Goal: Task Accomplishment & Management: Manage account settings

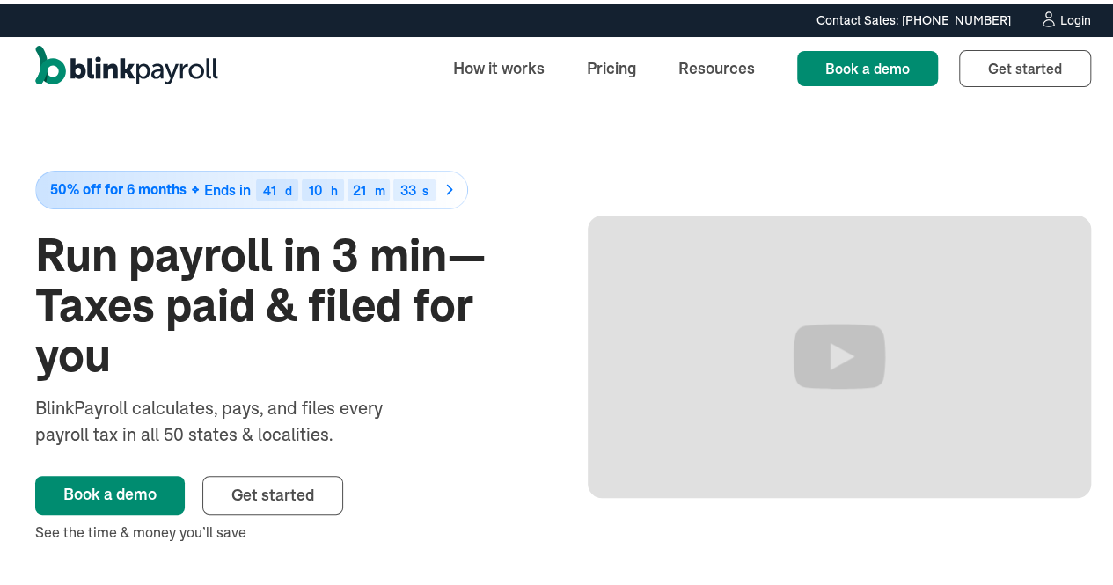
click at [1070, 7] on link "Login" at bounding box center [1065, 16] width 52 height 19
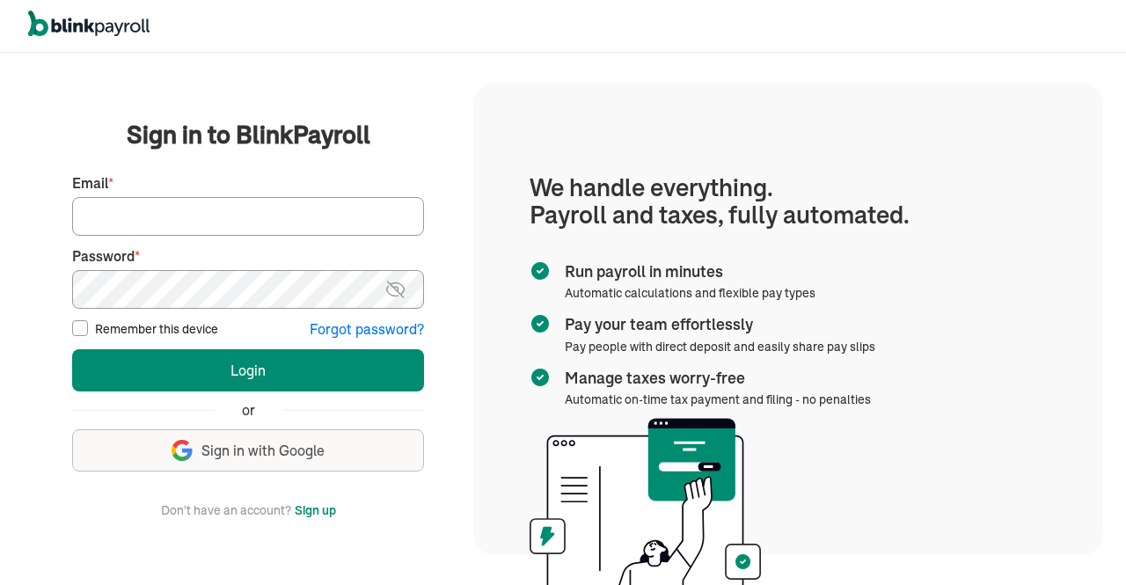
click at [337, 212] on input "Email *" at bounding box center [248, 216] width 352 height 39
type input "hr@vertonsolutions.com"
click at [393, 290] on img at bounding box center [396, 289] width 22 height 21
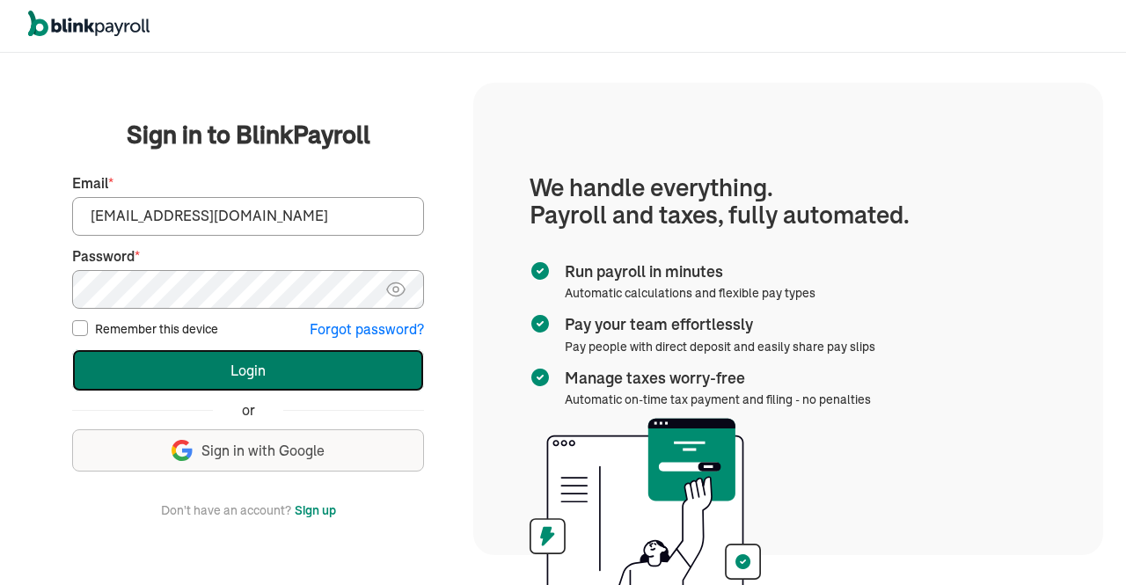
click at [318, 357] on button "Login" at bounding box center [248, 370] width 352 height 42
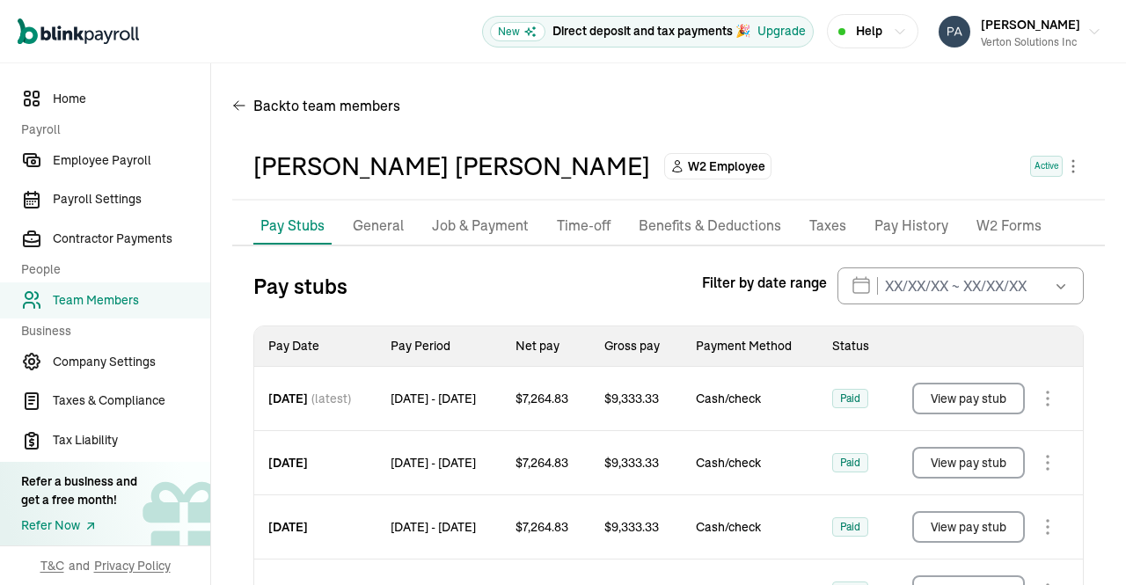
scroll to position [165, 0]
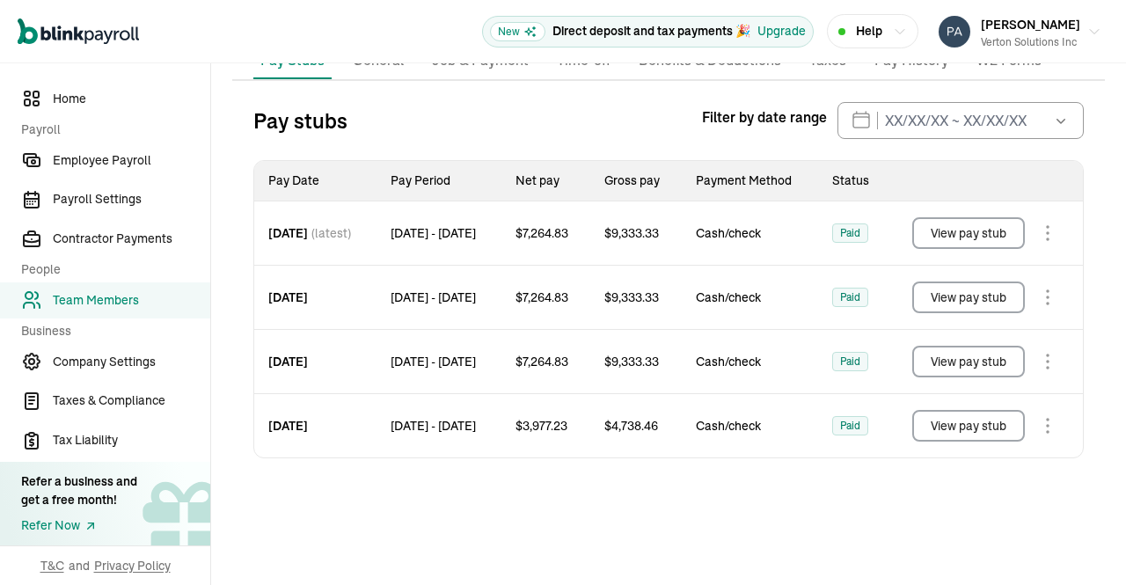
click at [77, 310] on link "Team Members" at bounding box center [105, 300] width 210 height 36
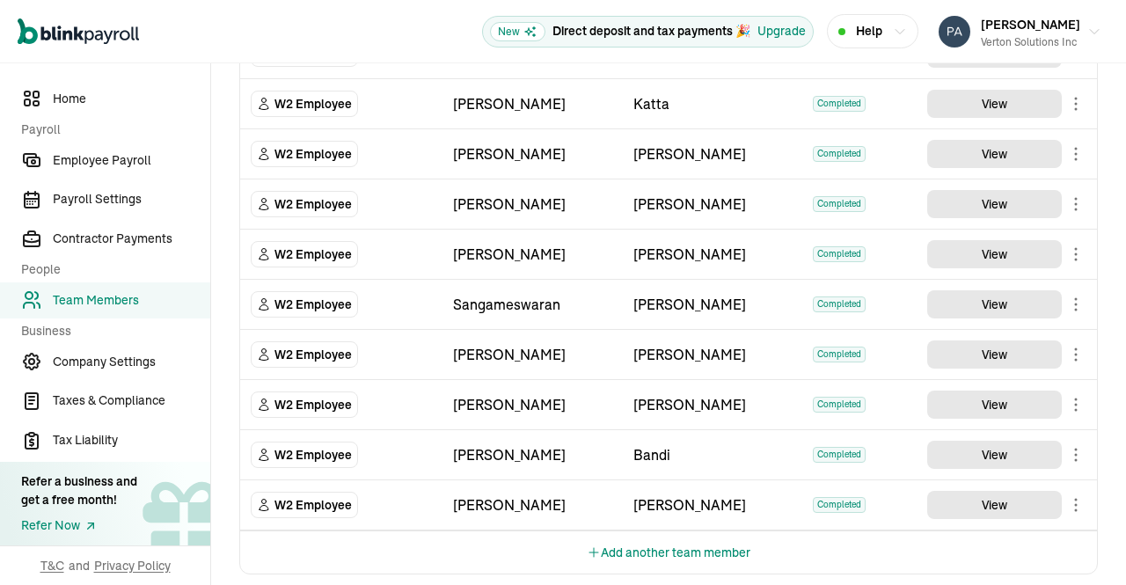
scroll to position [924, 0]
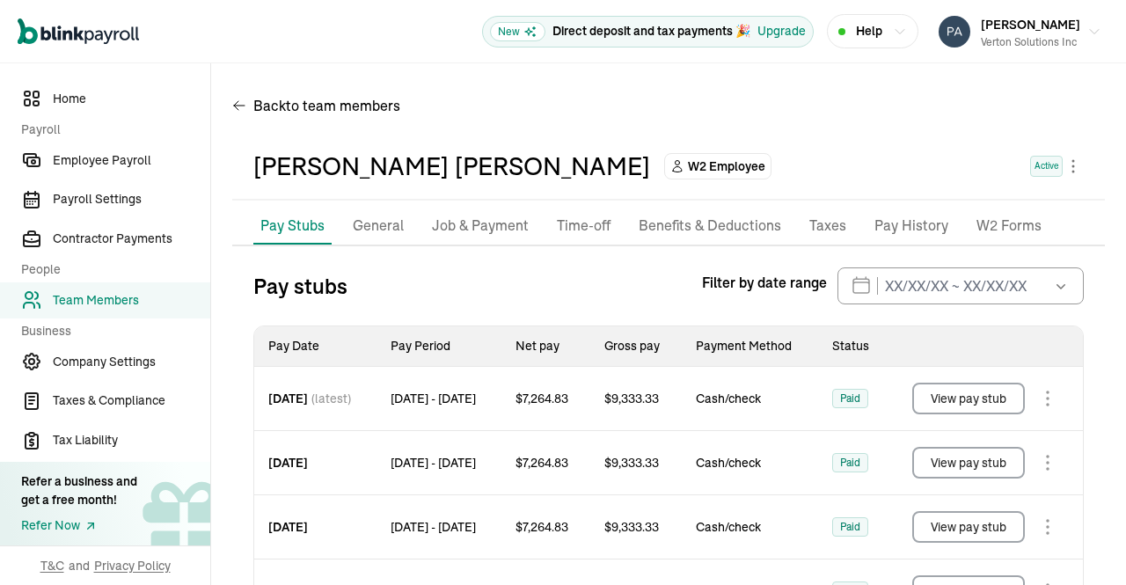
click at [813, 234] on p "Taxes" at bounding box center [828, 226] width 37 height 23
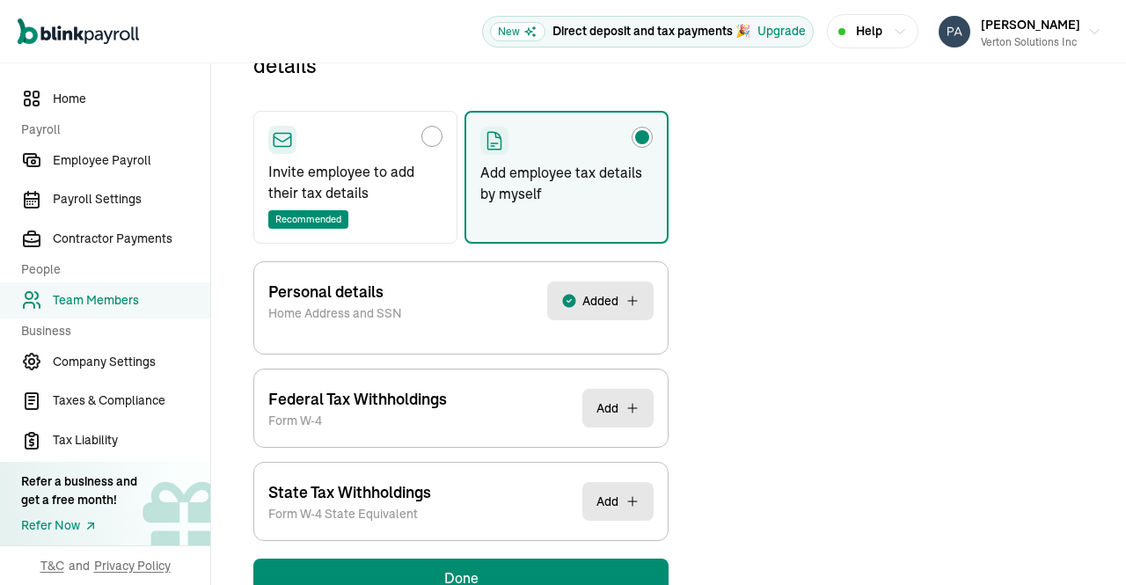
scroll to position [252, 0]
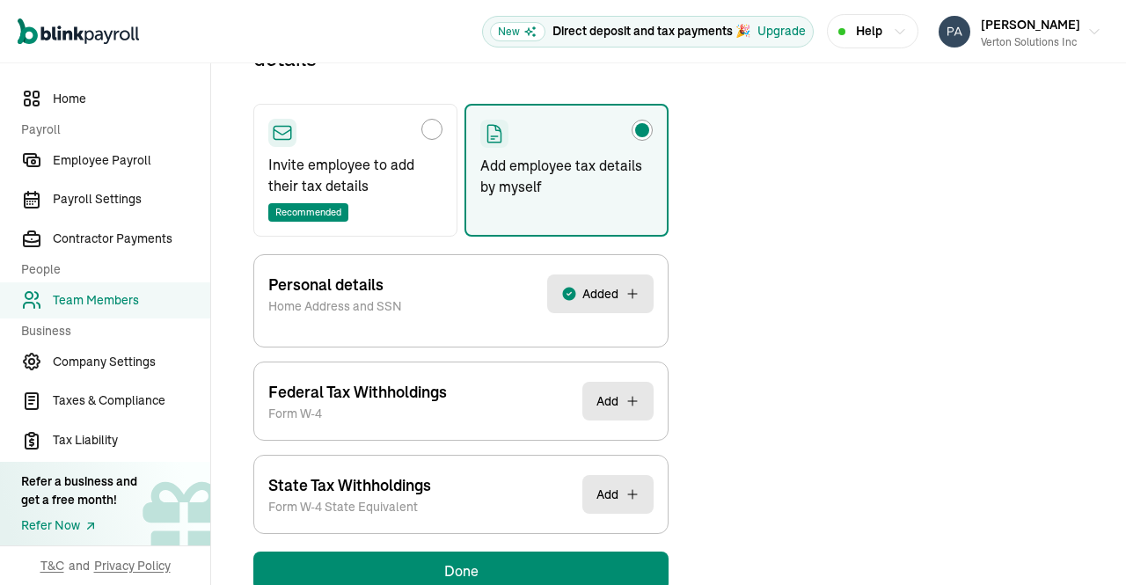
click at [619, 289] on button "Added" at bounding box center [600, 294] width 106 height 39
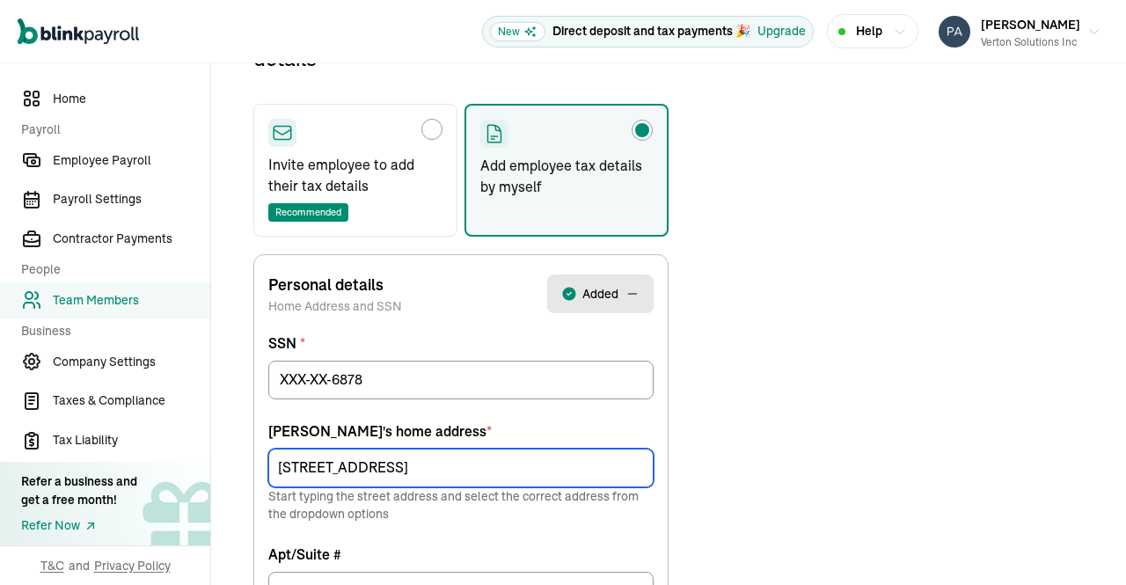
click at [304, 459] on input "[STREET_ADDRESS]" at bounding box center [460, 468] width 385 height 39
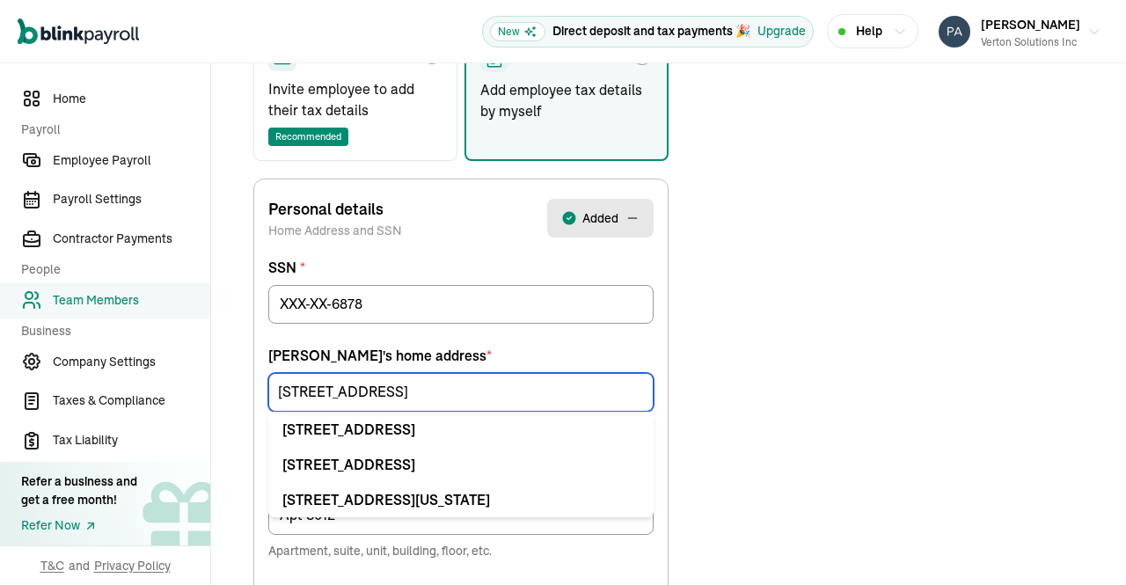
scroll to position [338, 0]
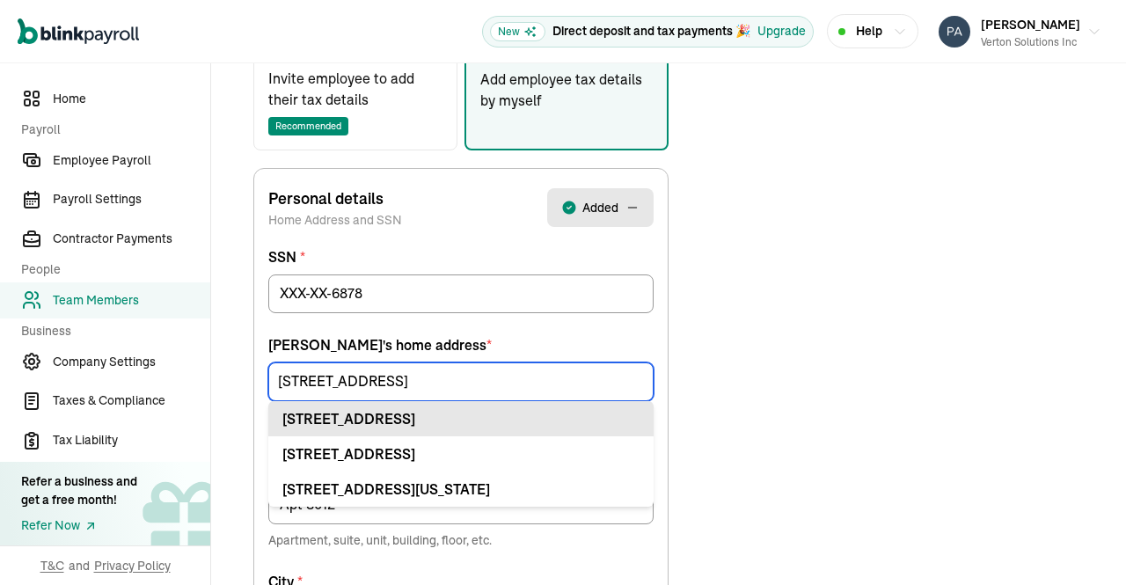
type input "[STREET_ADDRESS]"
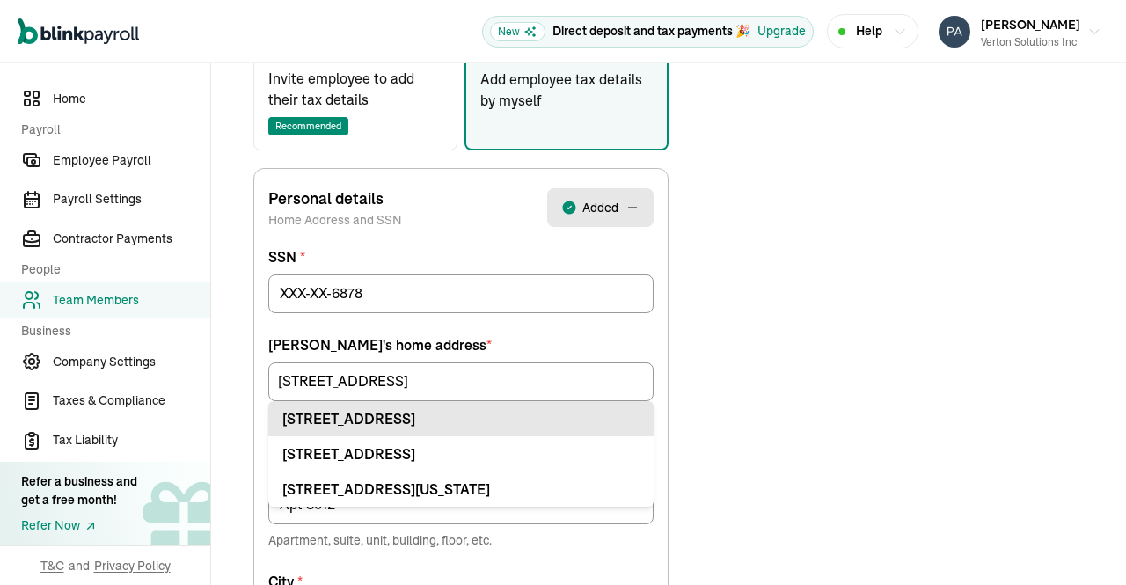
click at [531, 422] on div "[STREET_ADDRESS]" at bounding box center [460, 418] width 357 height 21
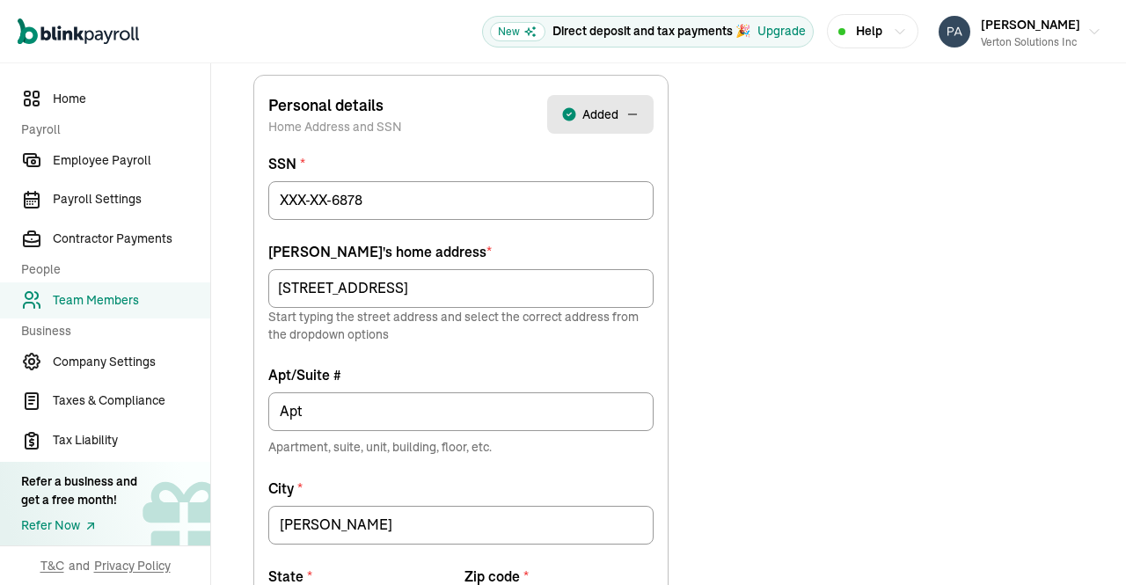
scroll to position [432, 0]
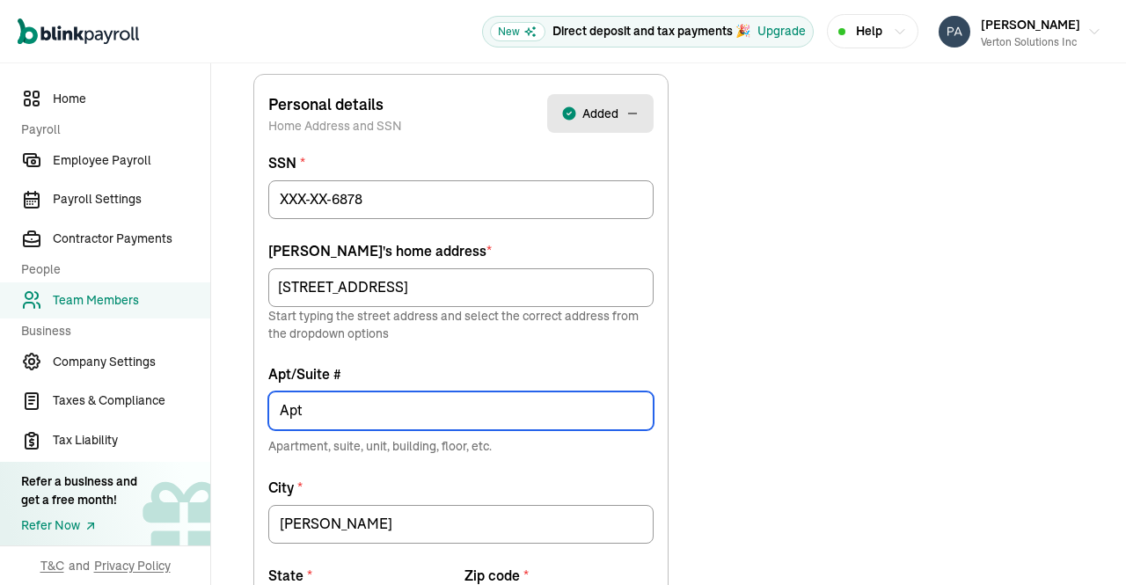
click at [530, 403] on input "Apt" at bounding box center [460, 411] width 385 height 39
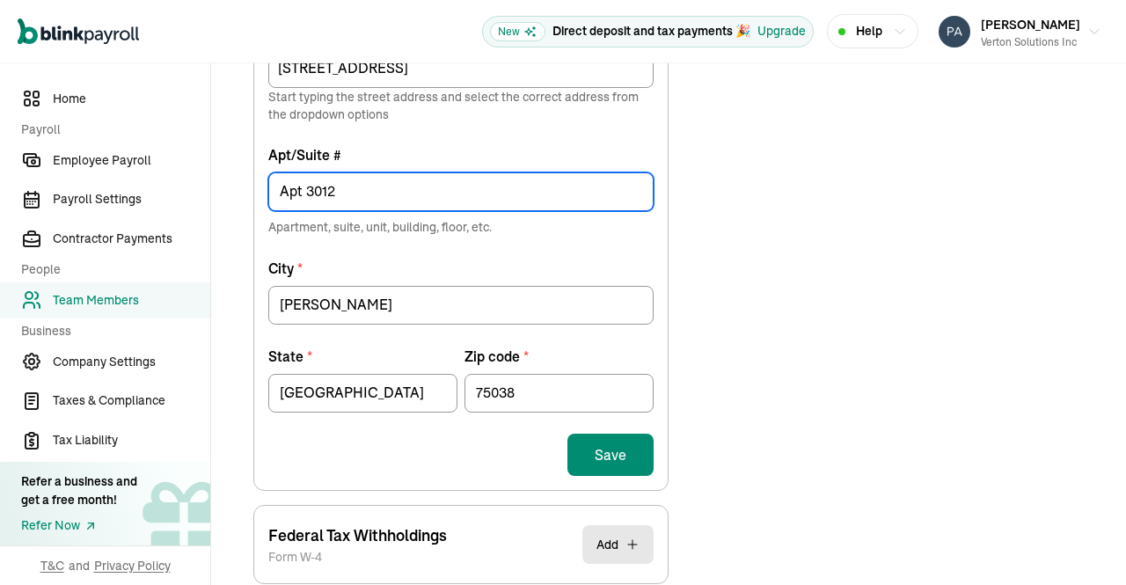
scroll to position [677, 0]
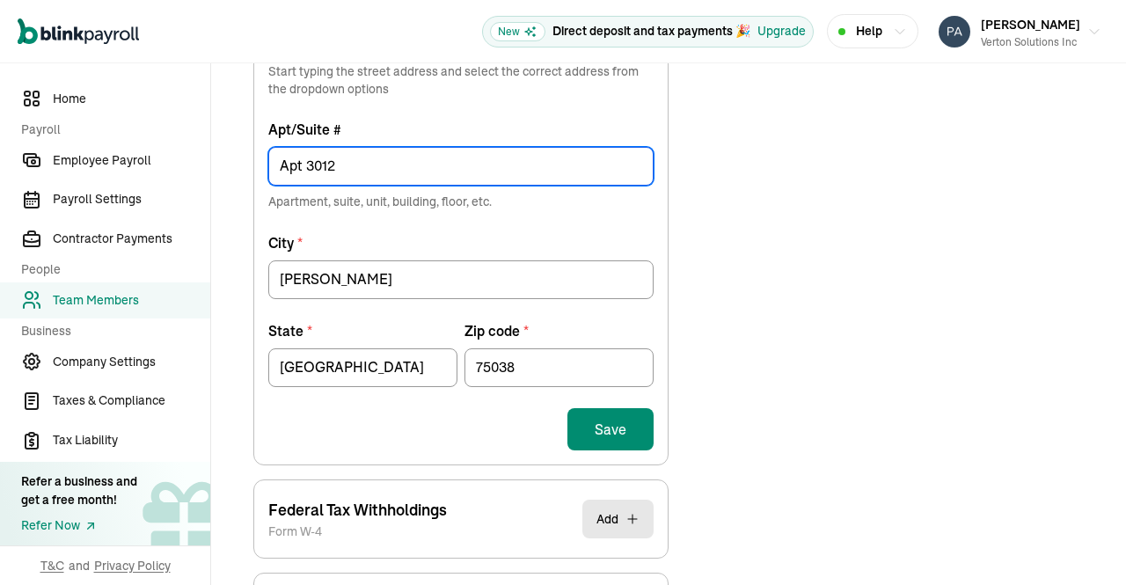
type input "Apt 3012"
click at [623, 416] on button "Save" at bounding box center [611, 429] width 86 height 42
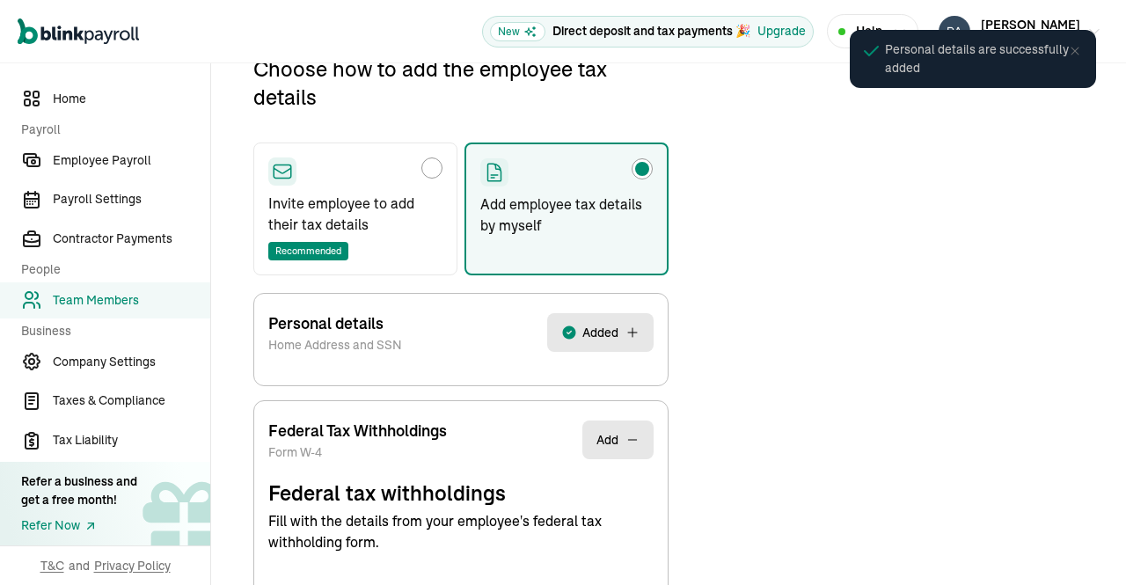
scroll to position [208, 0]
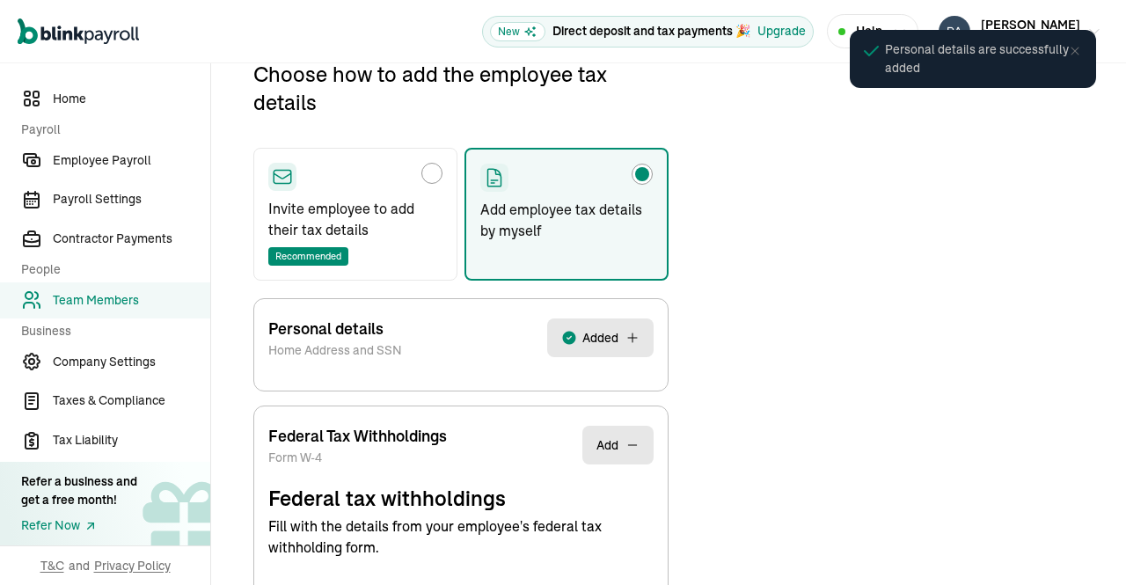
select select "S"
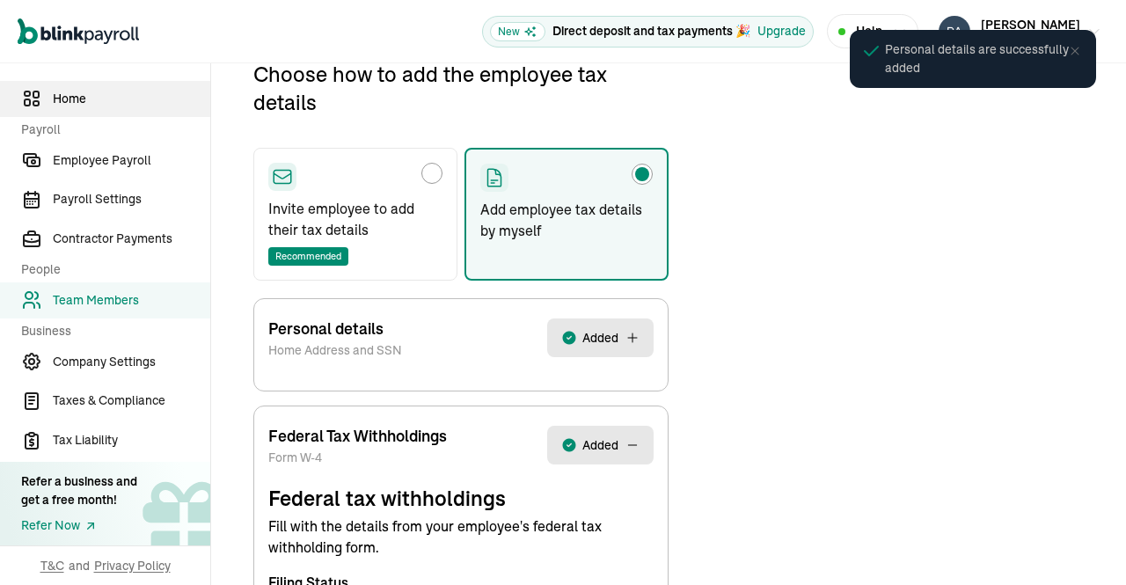
click at [94, 101] on span "Home" at bounding box center [132, 99] width 158 height 18
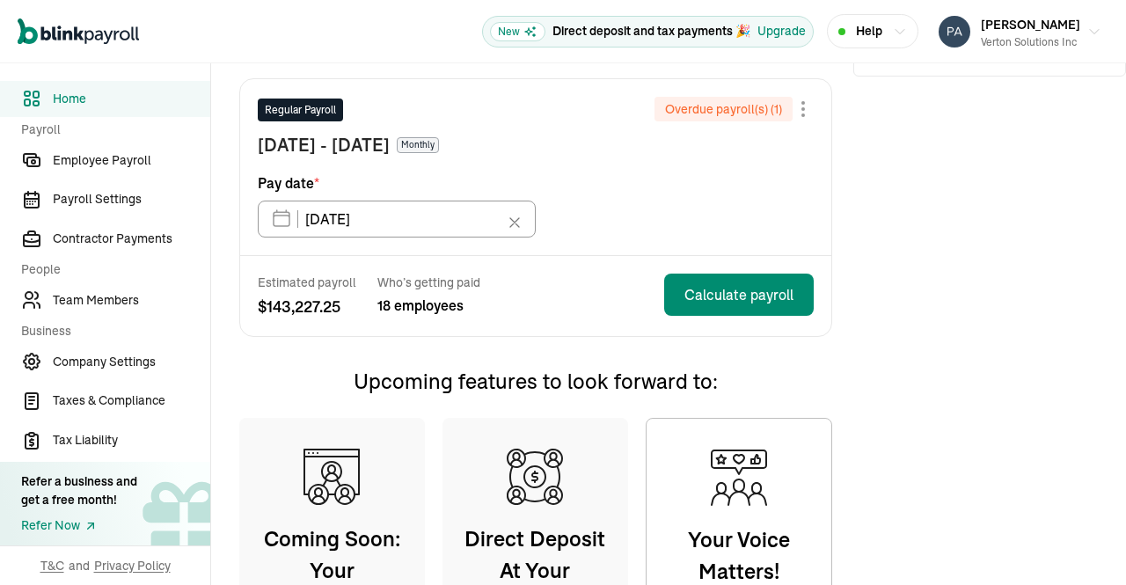
scroll to position [479, 0]
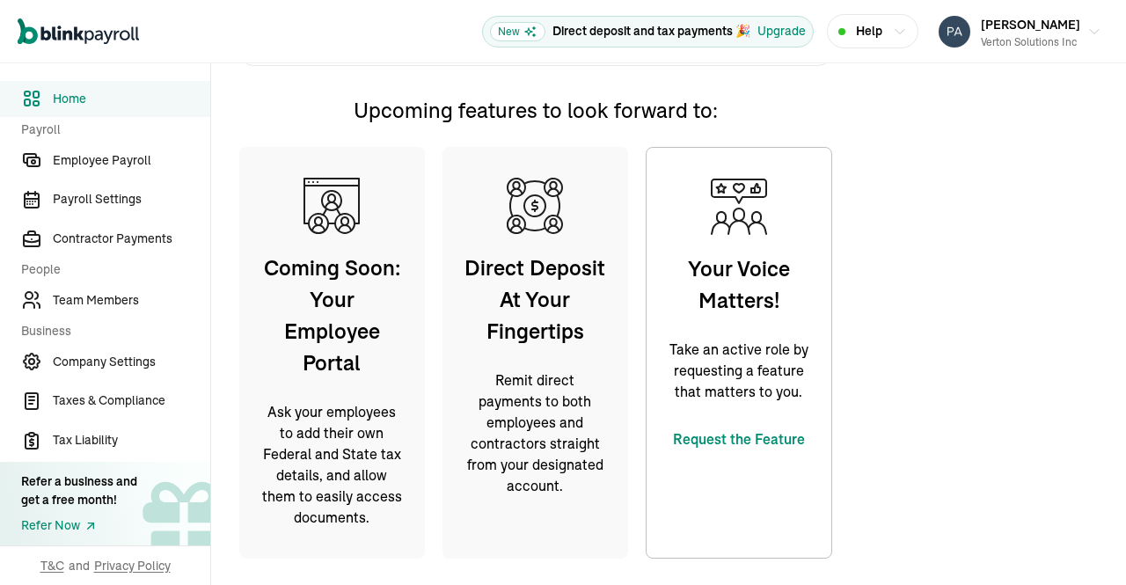
click at [908, 145] on div "Need help? Speak to one of our onboarding specialists Chat Book a call Call now…" at bounding box center [990, 100] width 273 height 974
click at [1088, 28] on icon "button" at bounding box center [1095, 33] width 14 height 14
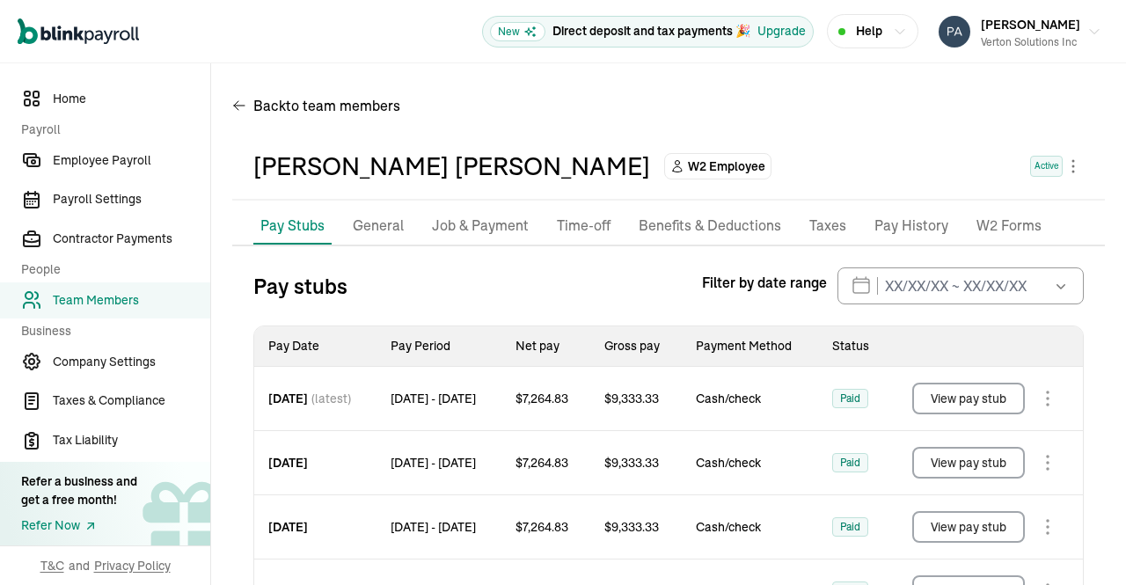
scroll to position [165, 0]
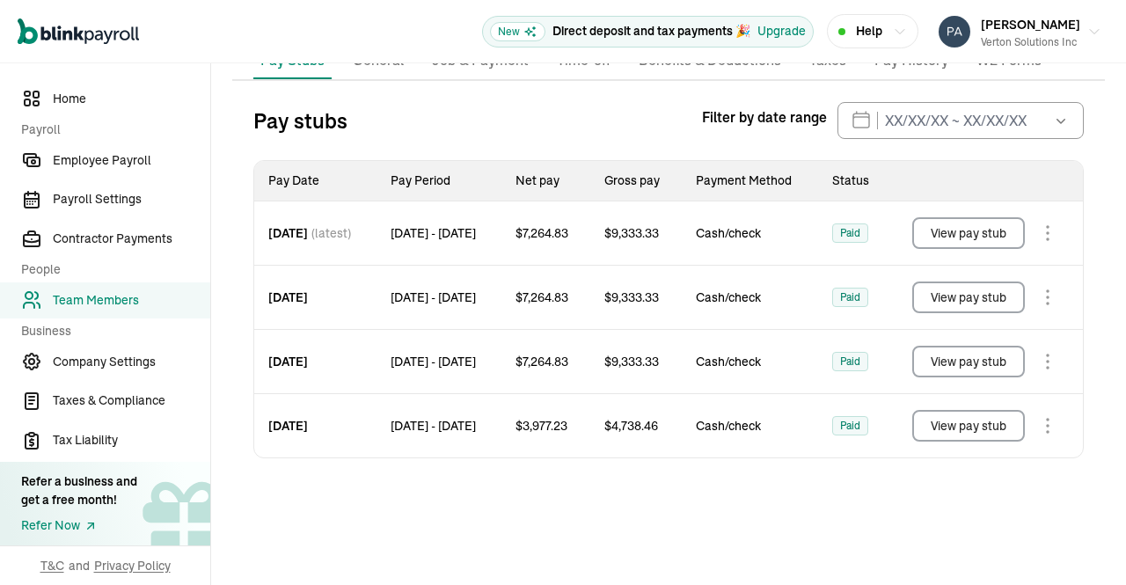
click at [77, 310] on link "Team Members" at bounding box center [105, 300] width 210 height 36
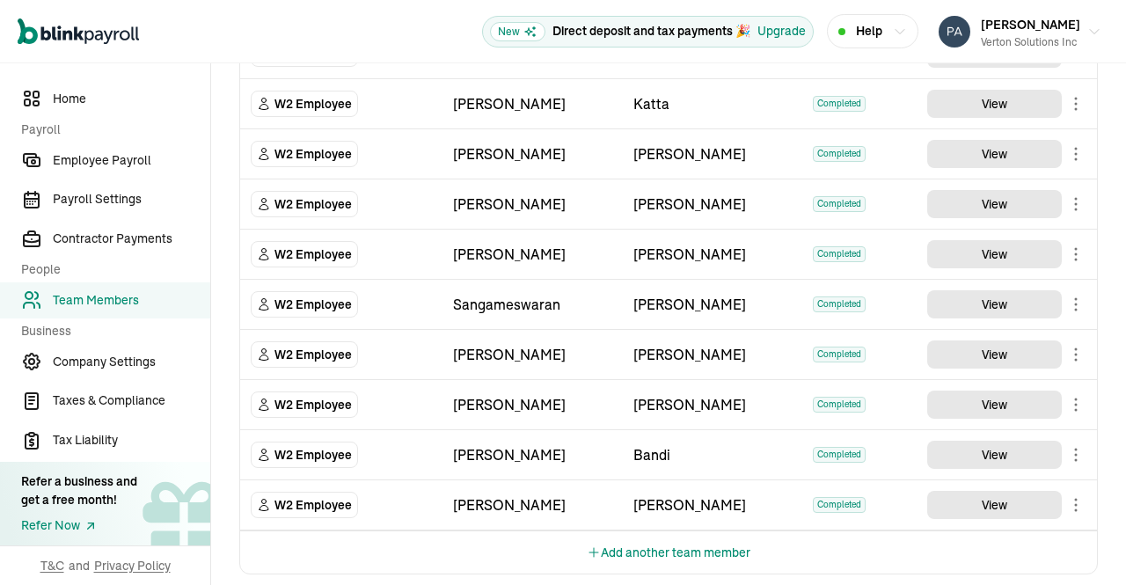
scroll to position [924, 0]
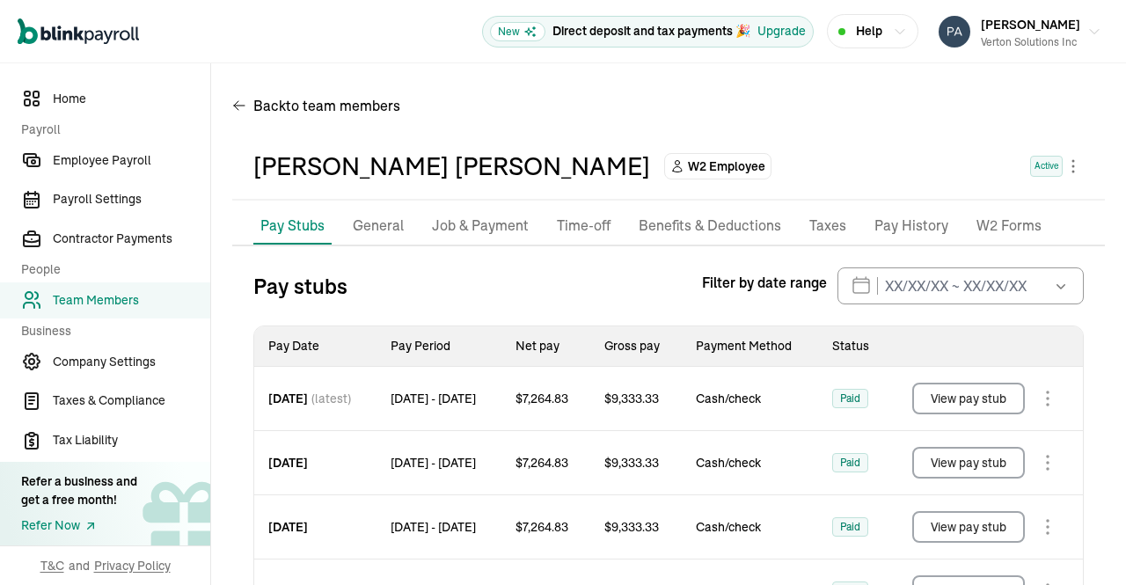
click at [813, 234] on p "Taxes" at bounding box center [828, 226] width 37 height 23
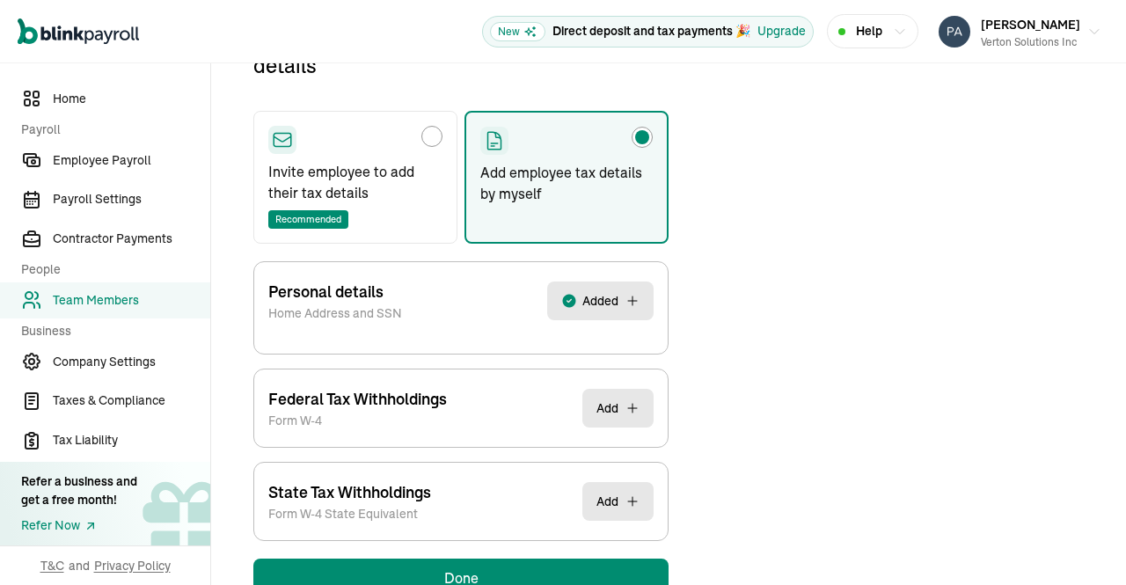
scroll to position [252, 0]
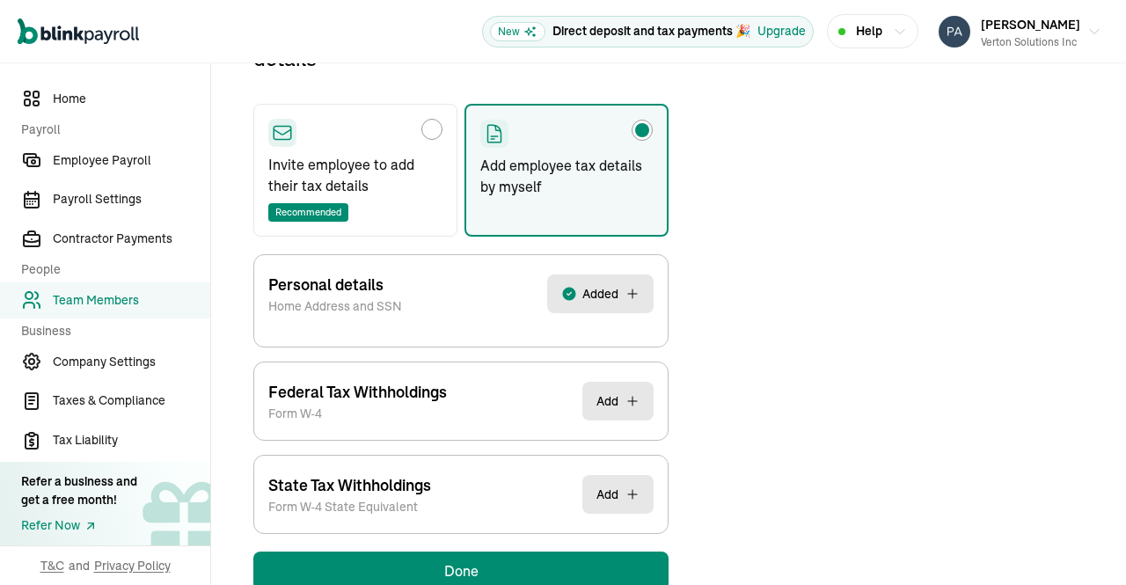
click at [619, 289] on button "Added" at bounding box center [600, 294] width 106 height 39
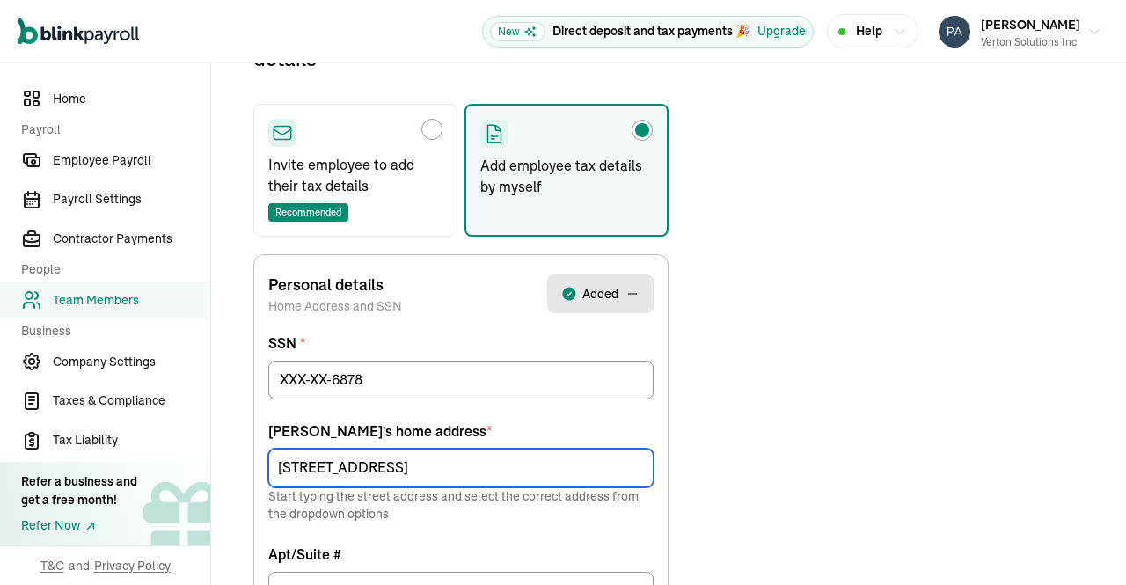
click at [304, 459] on input "[STREET_ADDRESS]" at bounding box center [460, 468] width 385 height 39
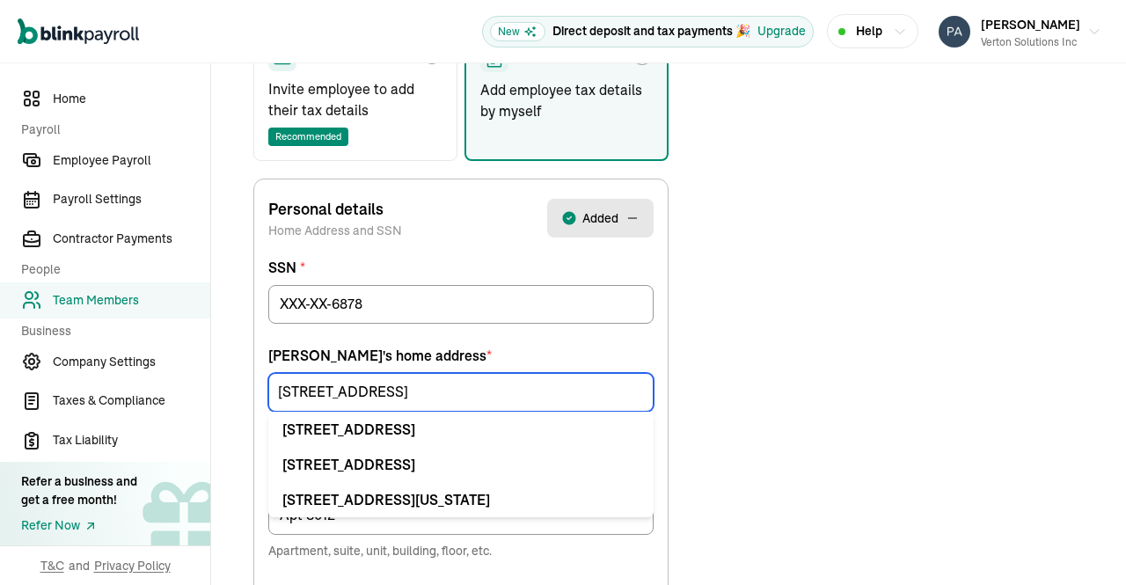
scroll to position [338, 0]
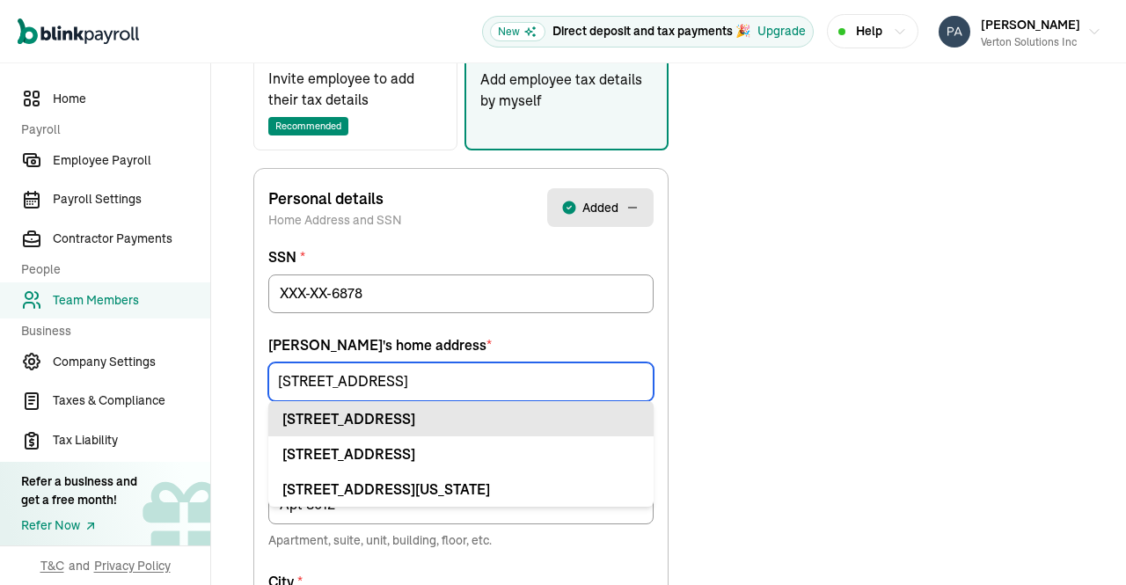
type input "[STREET_ADDRESS]"
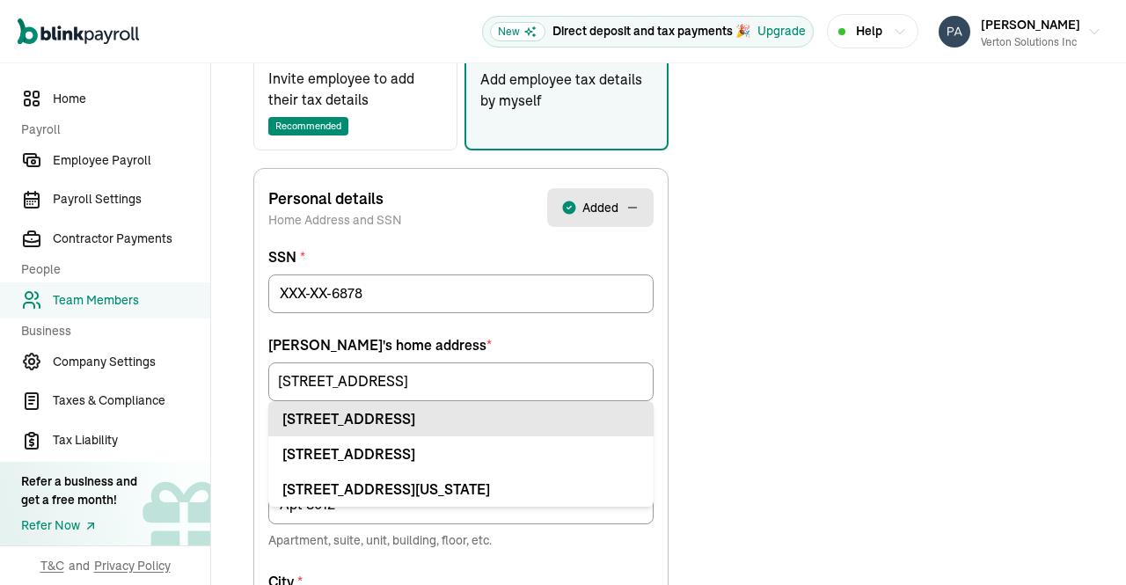
click at [531, 422] on div "[STREET_ADDRESS]" at bounding box center [460, 418] width 357 height 21
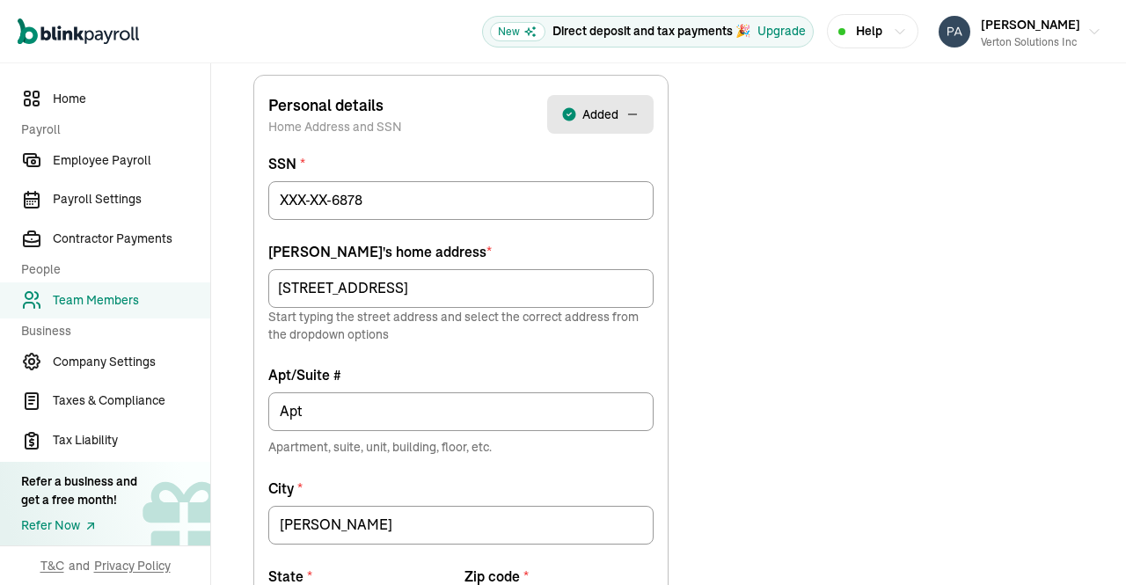
scroll to position [432, 0]
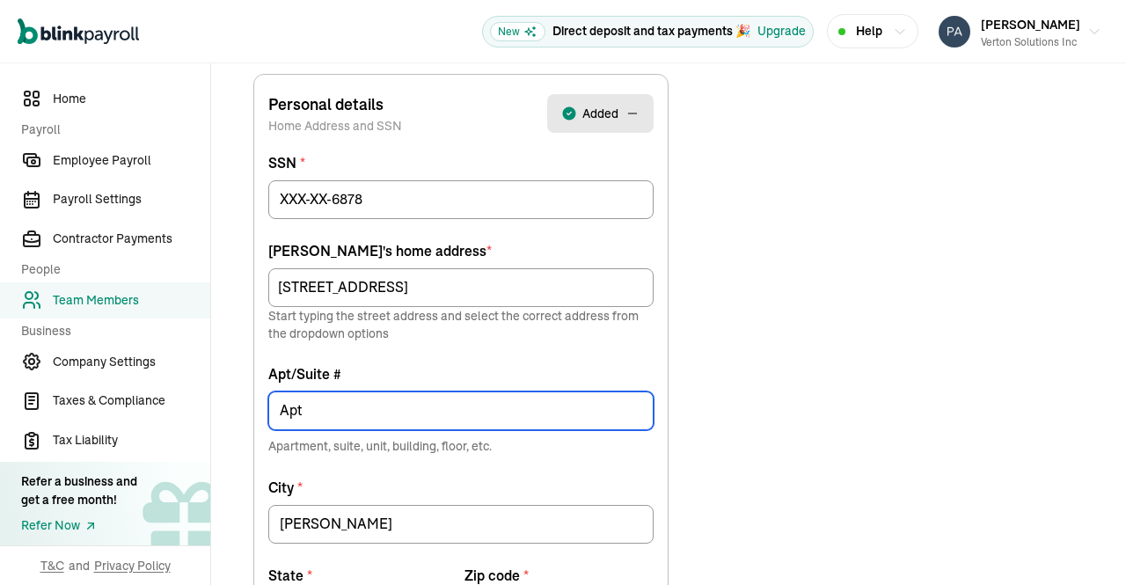
click at [530, 403] on input "Apt" at bounding box center [460, 411] width 385 height 39
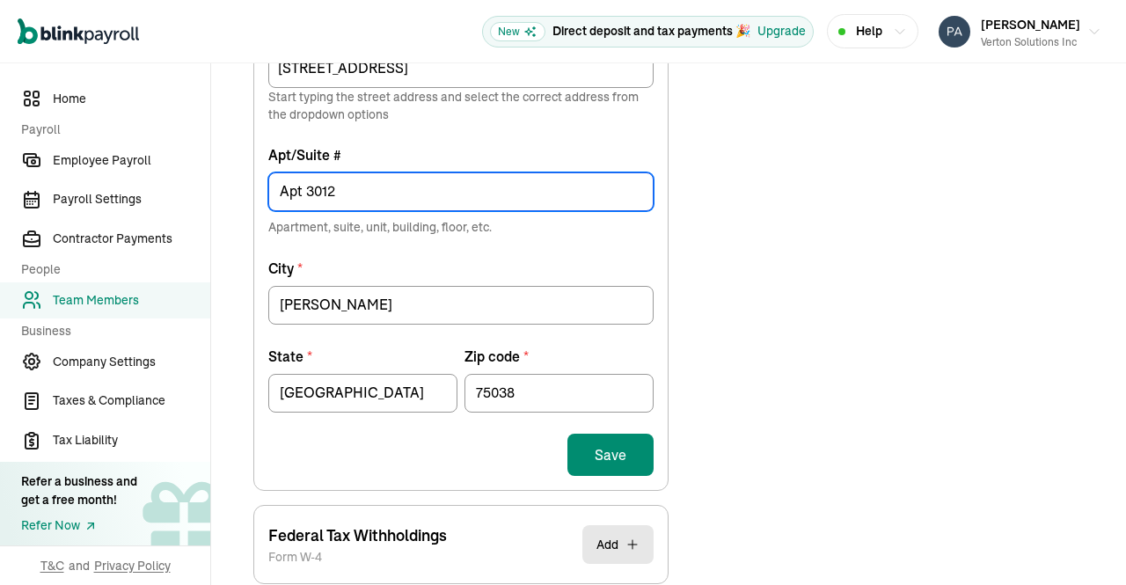
scroll to position [677, 0]
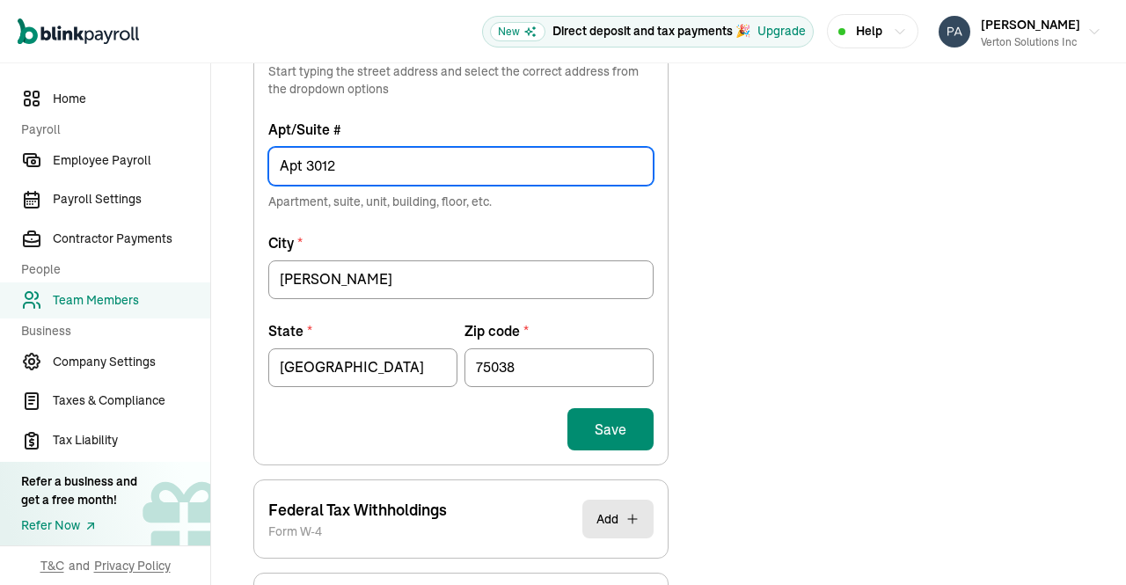
type input "Apt 3012"
click at [623, 416] on button "Save" at bounding box center [611, 429] width 86 height 42
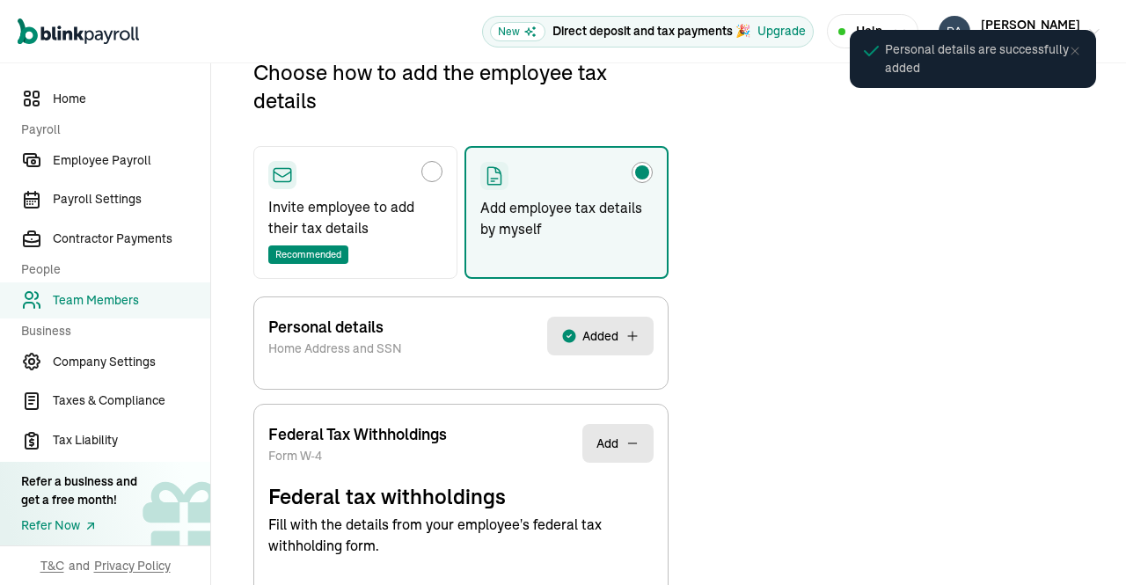
scroll to position [208, 0]
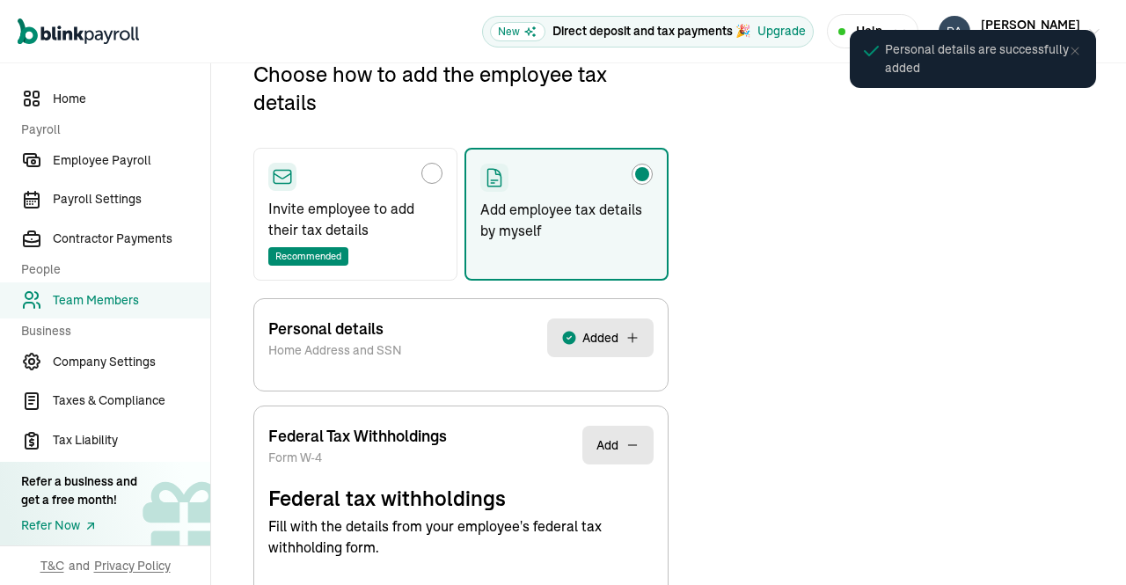
select select "S"
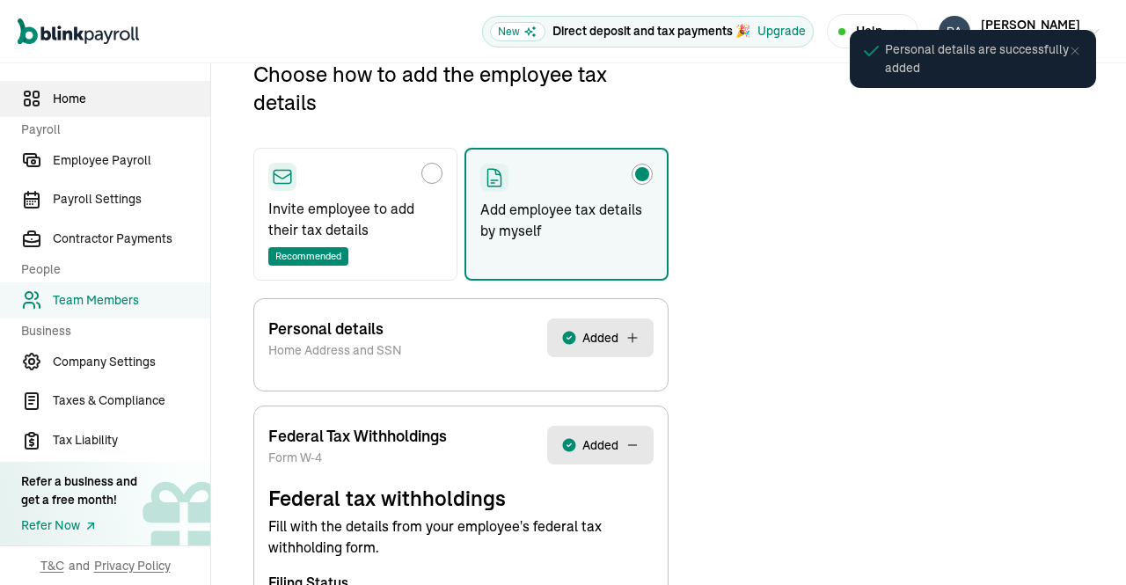
click at [94, 101] on span "Home" at bounding box center [132, 99] width 158 height 18
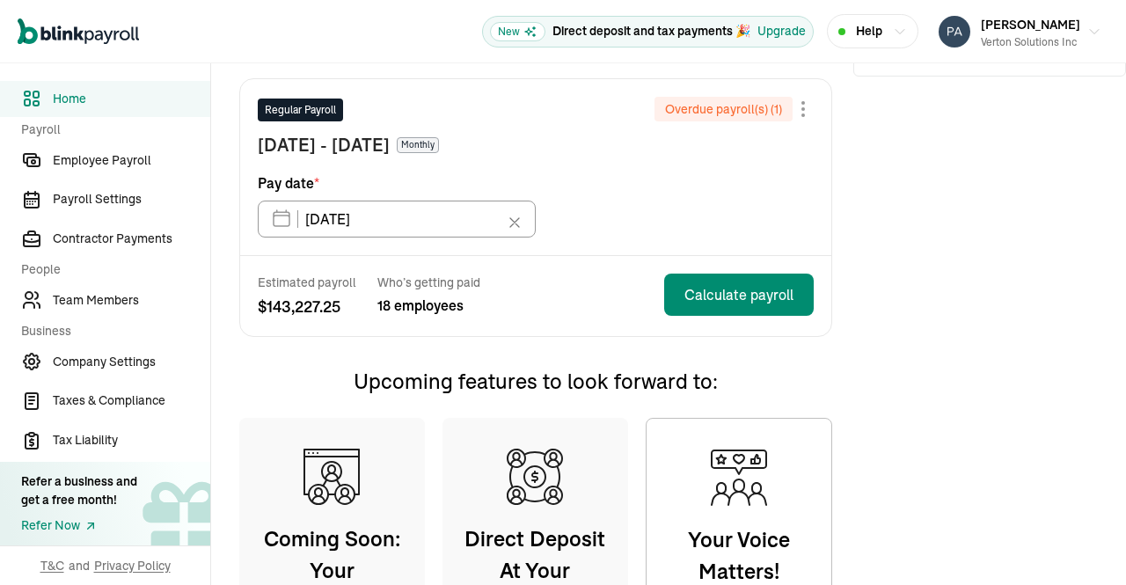
scroll to position [479, 0]
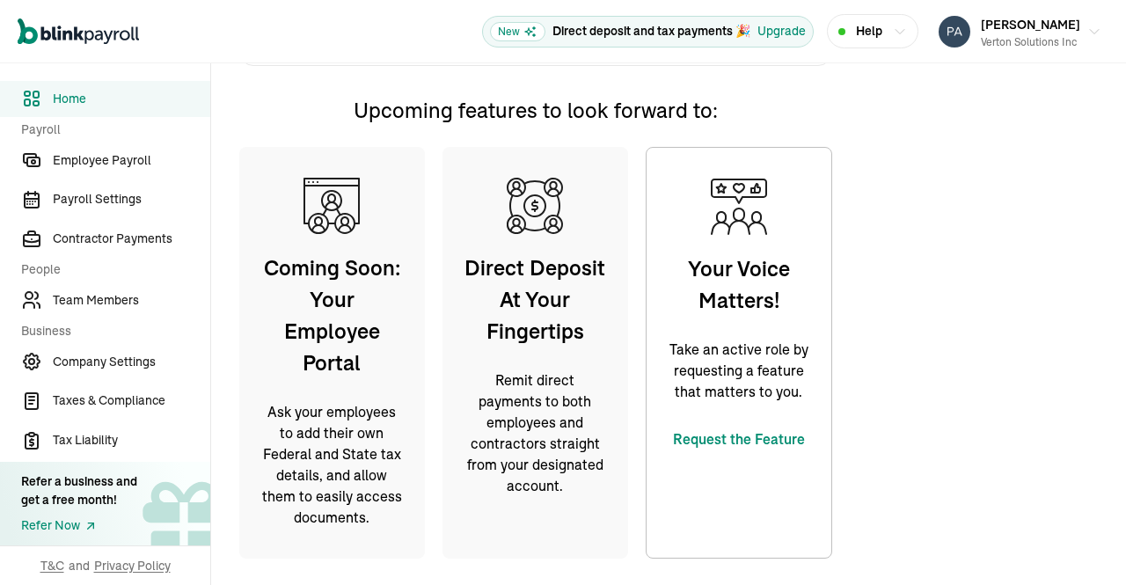
click at [908, 145] on div "Need help? Speak to one of our onboarding specialists Chat Book a call Call now…" at bounding box center [990, 100] width 273 height 974
click at [1088, 28] on icon "button" at bounding box center [1095, 33] width 14 height 14
